Goal: Information Seeking & Learning: Learn about a topic

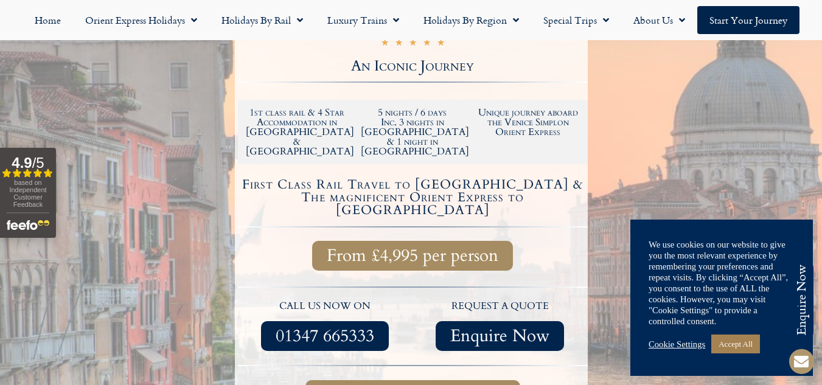
scroll to position [268, 0]
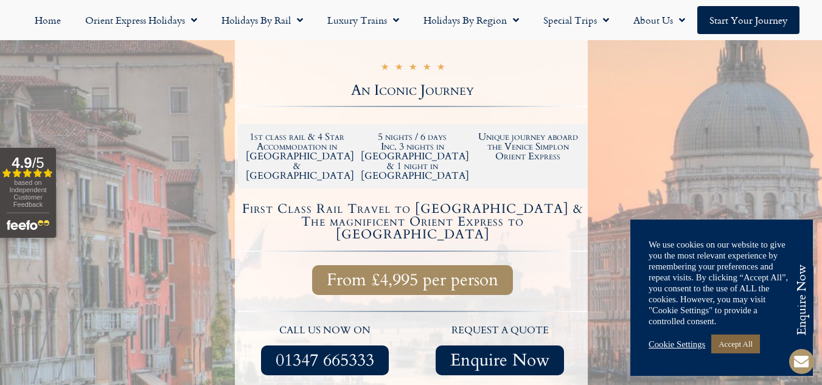
click at [746, 346] on link "Accept All" at bounding box center [736, 344] width 49 height 19
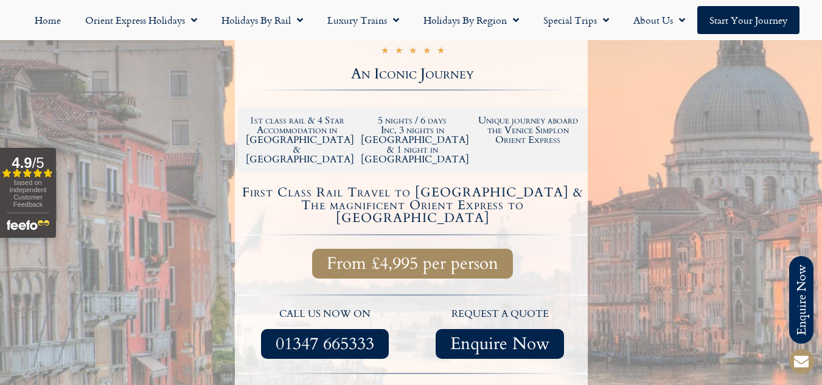
scroll to position [398, 0]
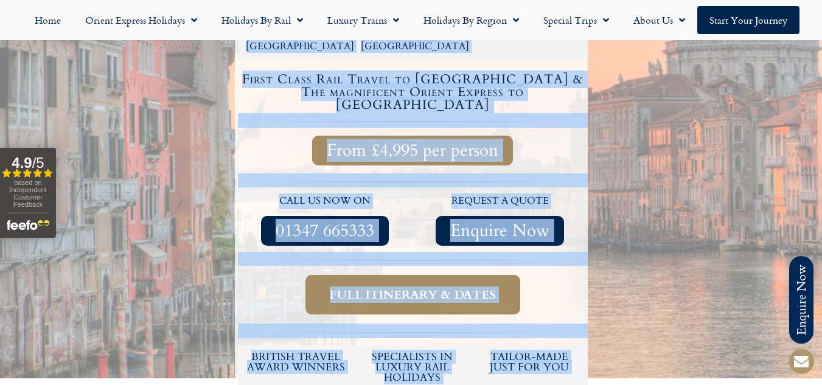
drag, startPoint x: 666, startPoint y: 349, endPoint x: 586, endPoint y: 318, distance: 85.9
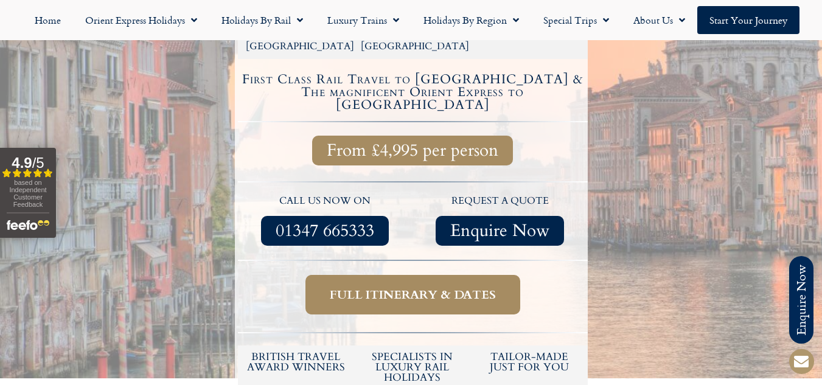
click at [442, 287] on span "Full itinerary & dates" at bounding box center [413, 294] width 166 height 15
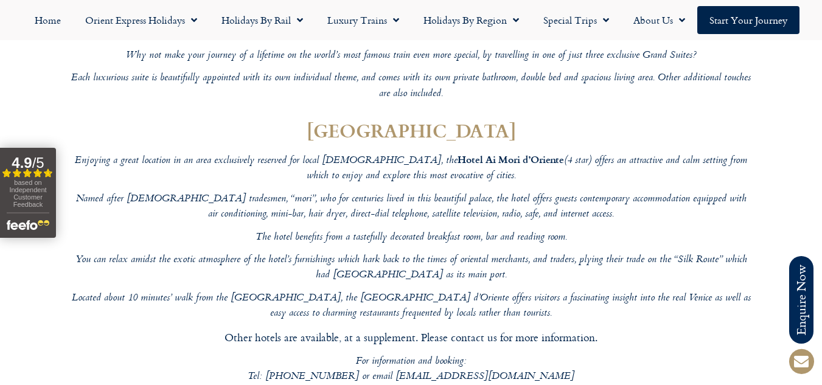
scroll to position [4440, 0]
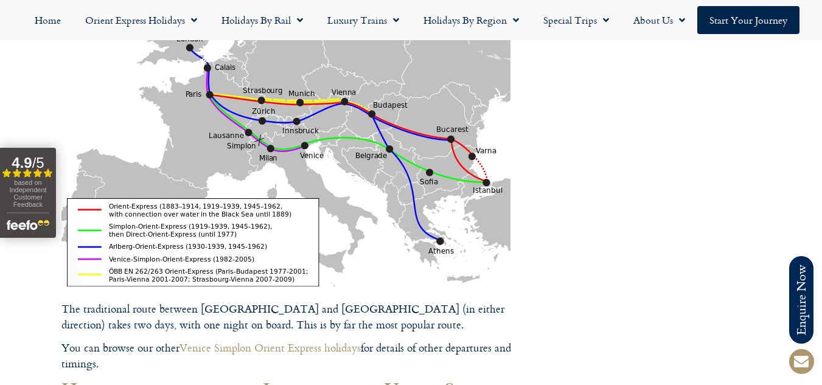
scroll to position [2613, 0]
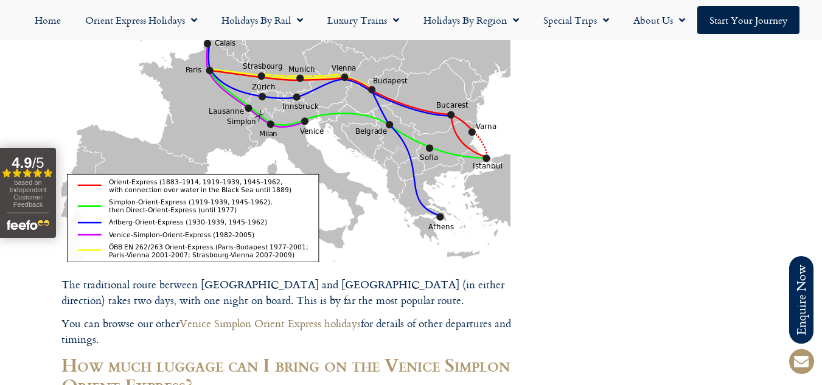
click at [253, 315] on link "Venice Simplon Orient Express holidays" at bounding box center [270, 323] width 181 height 16
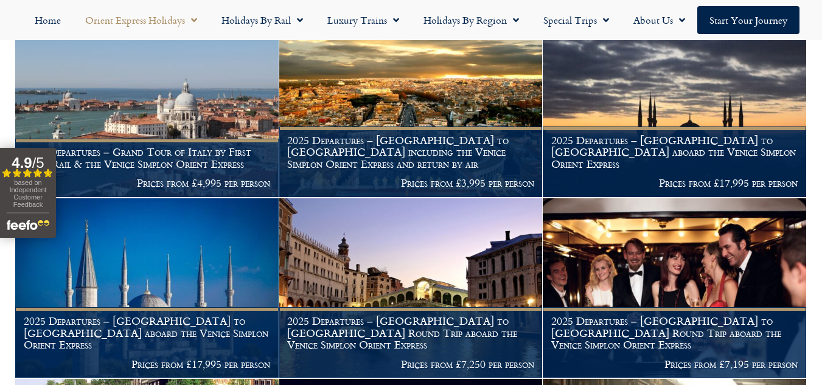
scroll to position [1128, 0]
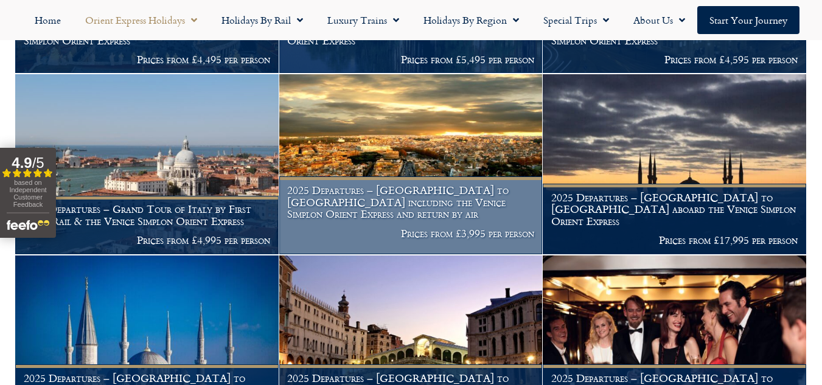
click at [355, 206] on h1 "2025 Departures – London to Rome including the Venice Simplon Orient Express an…" at bounding box center [410, 202] width 247 height 36
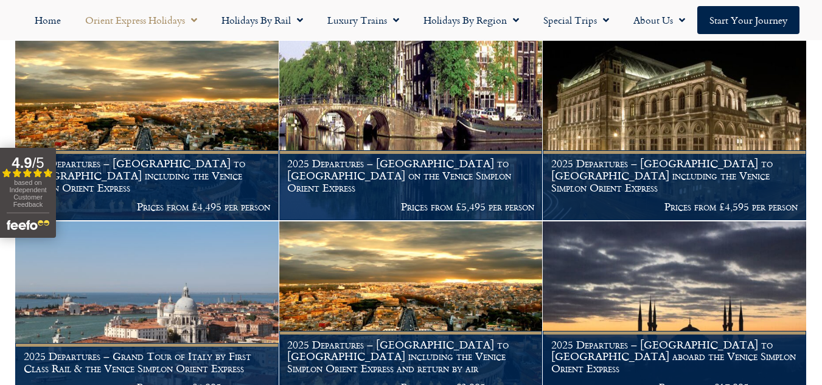
scroll to position [948, 0]
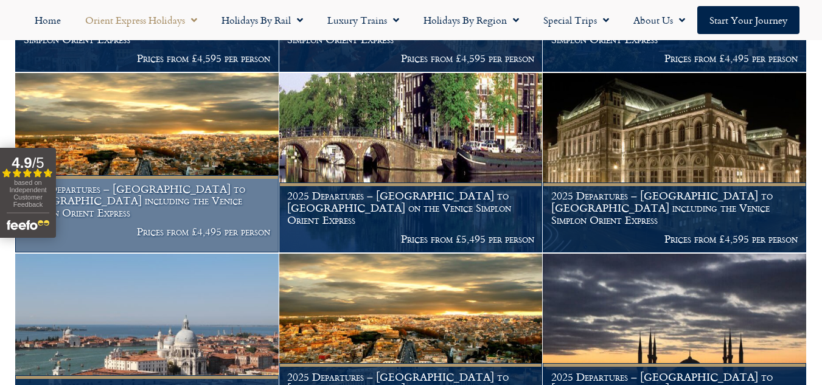
click at [186, 200] on h1 "2025 Departures – London to Rome including the Venice Simplon Orient Express" at bounding box center [147, 201] width 247 height 36
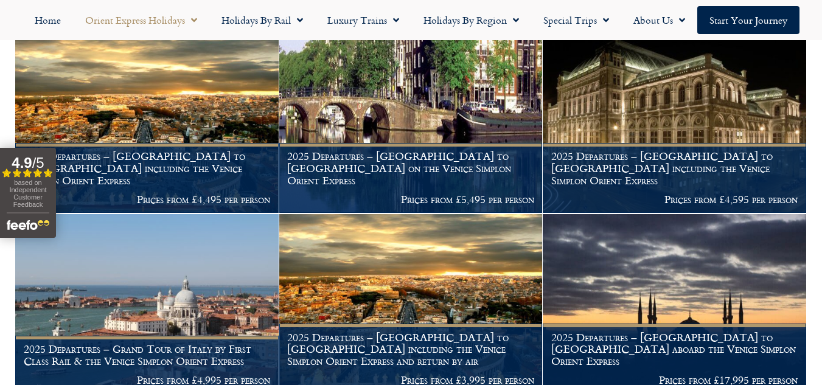
scroll to position [996, 0]
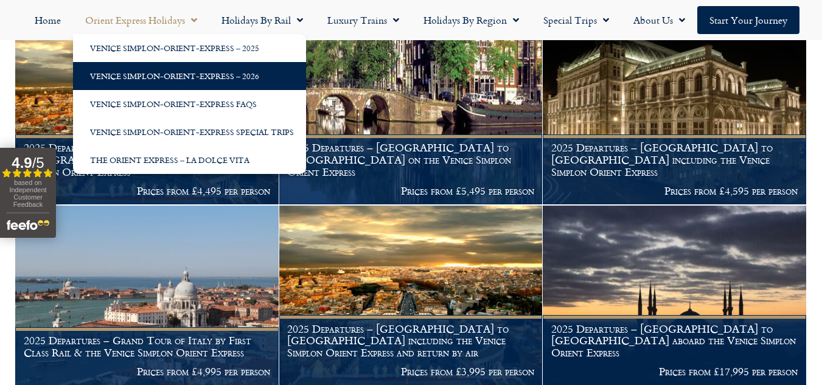
click at [165, 80] on link "Venice Simplon-Orient-Express – 2026" at bounding box center [189, 76] width 233 height 28
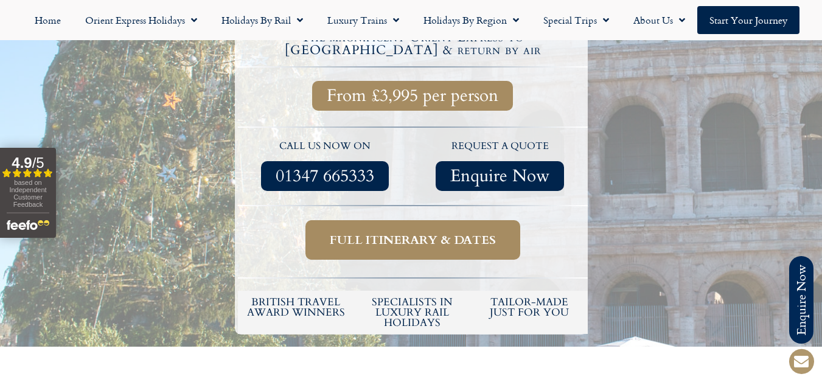
scroll to position [478, 0]
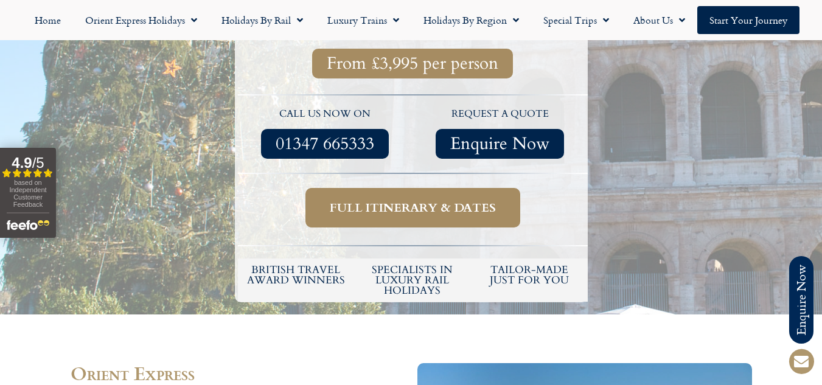
click at [425, 200] on span "Full itinerary & dates" at bounding box center [413, 207] width 166 height 15
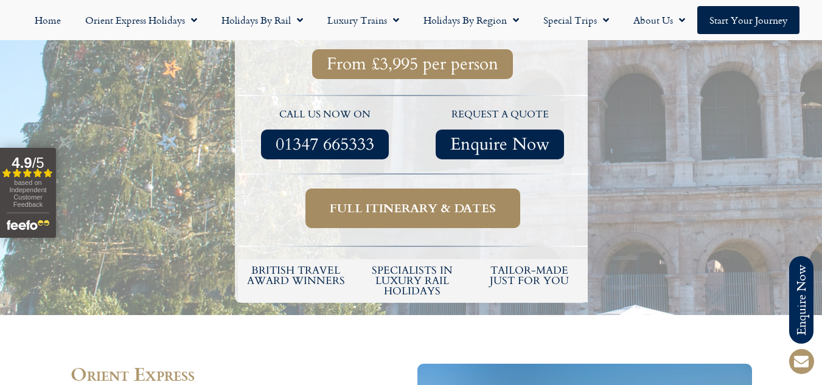
scroll to position [478, 0]
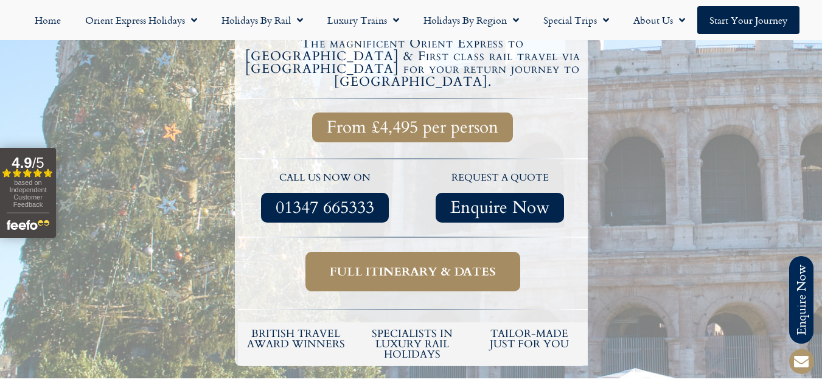
scroll to position [422, 0]
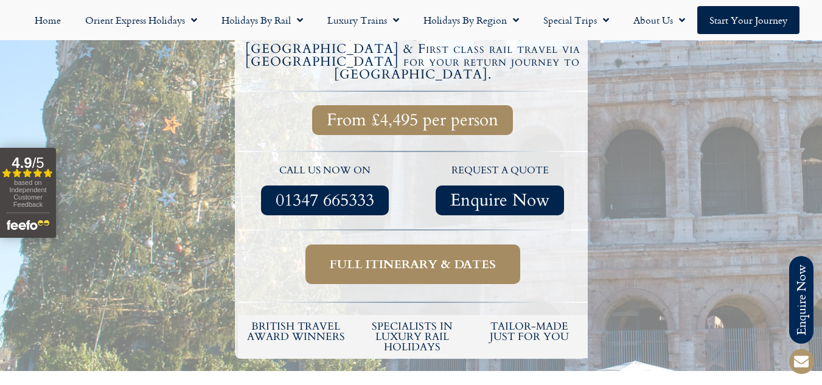
click at [397, 257] on span "Full itinerary & dates" at bounding box center [413, 264] width 166 height 15
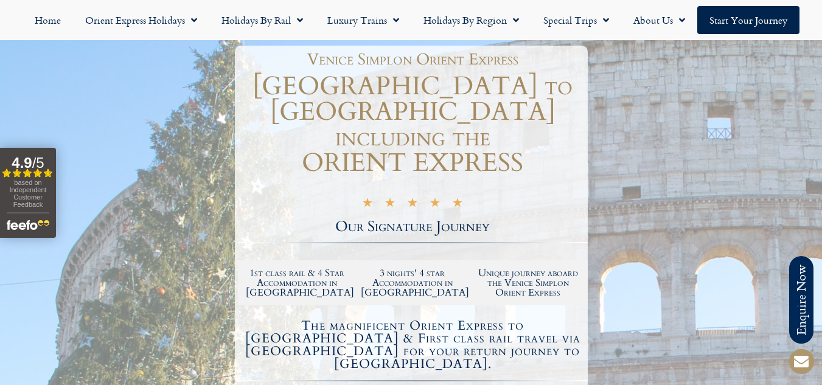
scroll to position [422, 0]
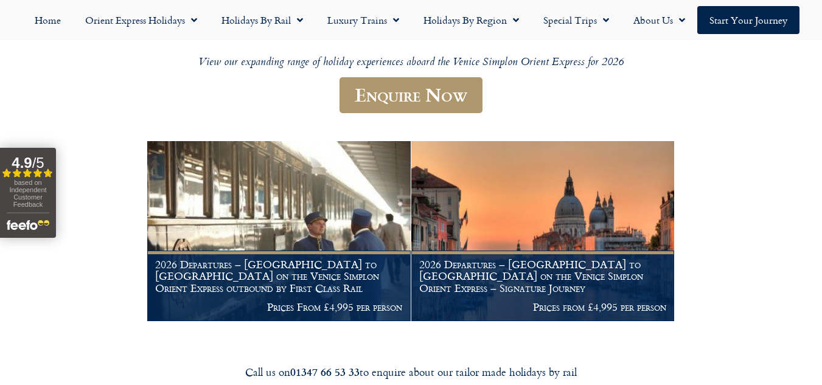
scroll to position [146, 0]
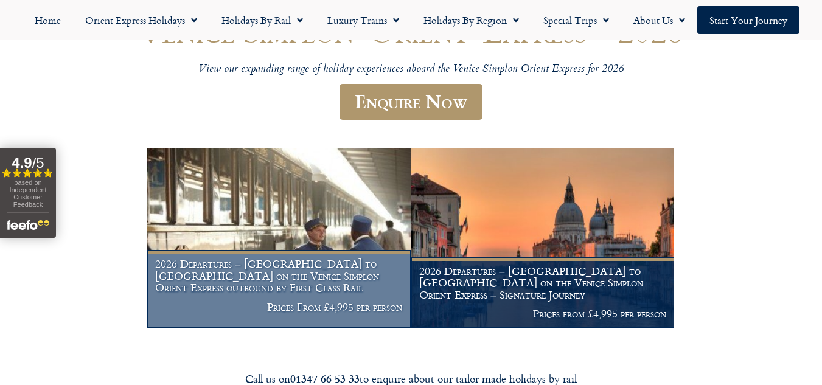
click at [317, 227] on img at bounding box center [279, 238] width 264 height 180
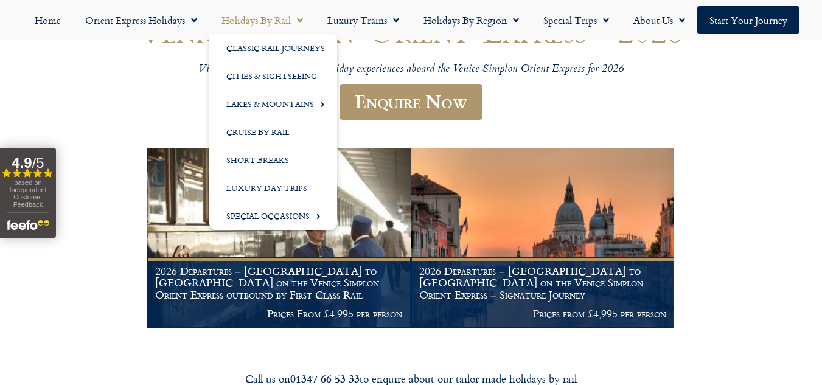
click at [265, 18] on link "Holidays by Rail" at bounding box center [262, 20] width 106 height 28
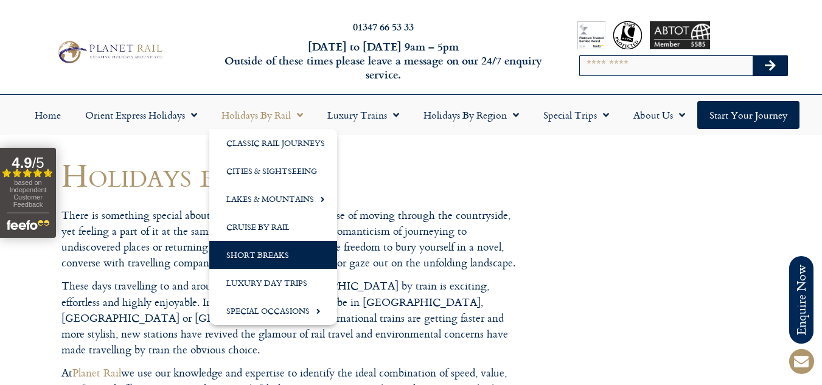
click at [284, 255] on link "Short Breaks" at bounding box center [273, 255] width 128 height 28
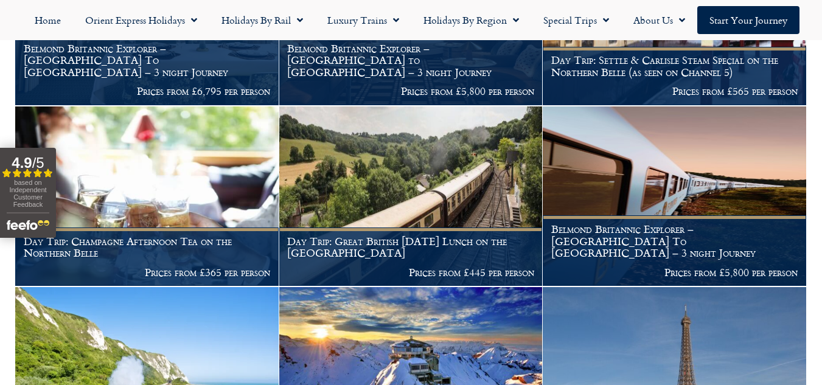
scroll to position [617, 0]
